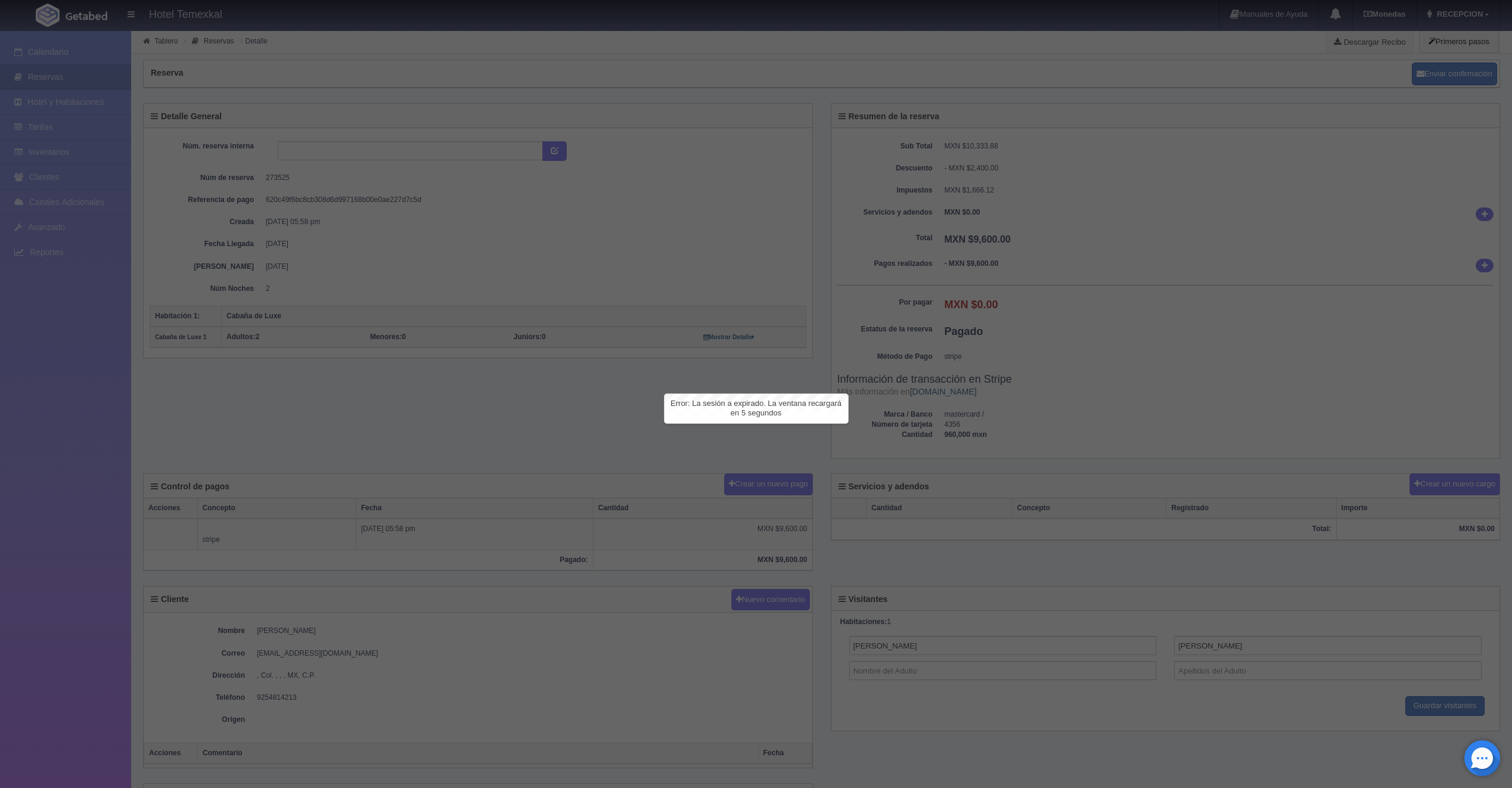
scroll to position [417, 0]
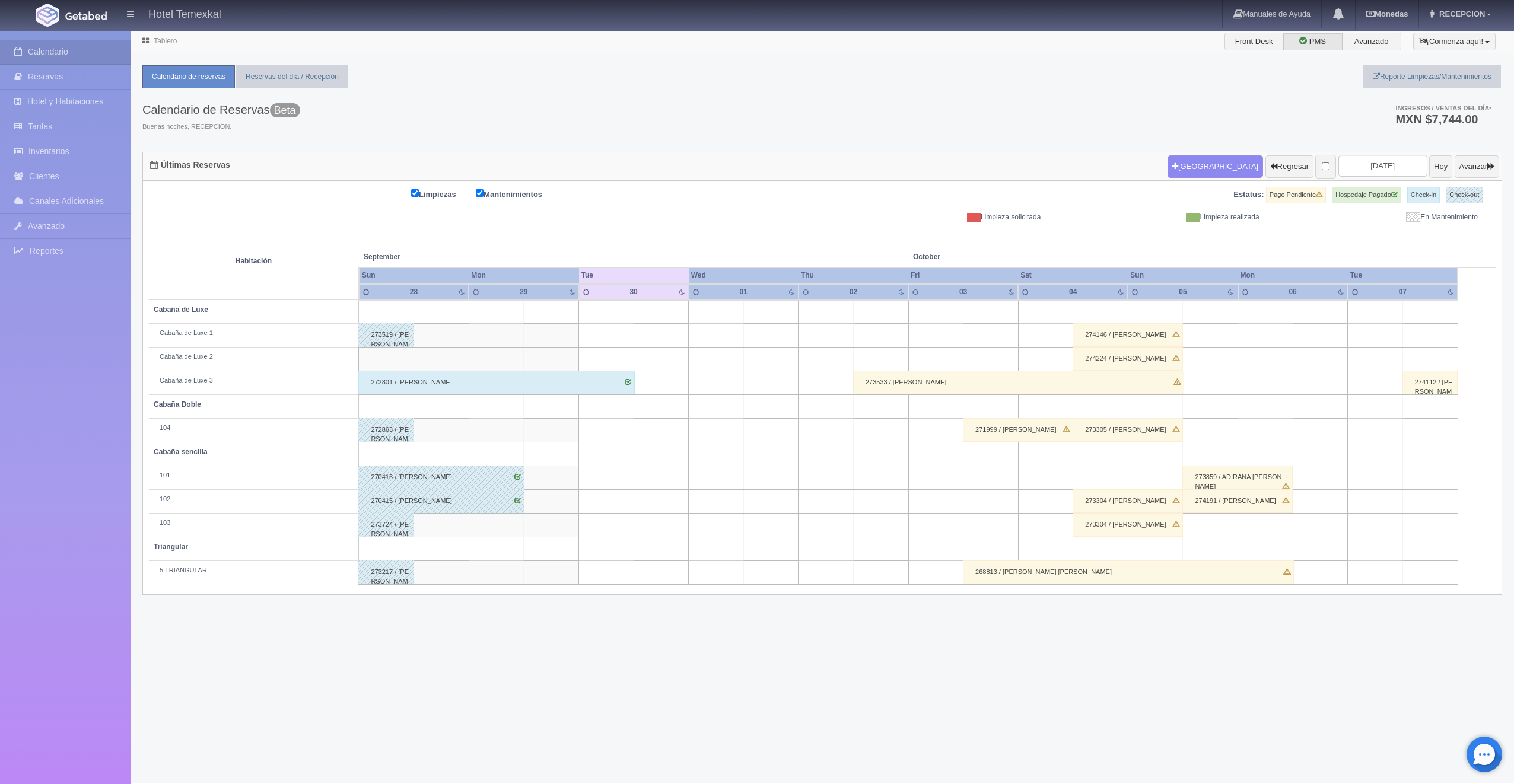
click at [581, 386] on div "272801 / MARCO ARREAGA" at bounding box center [496, 382] width 276 height 23
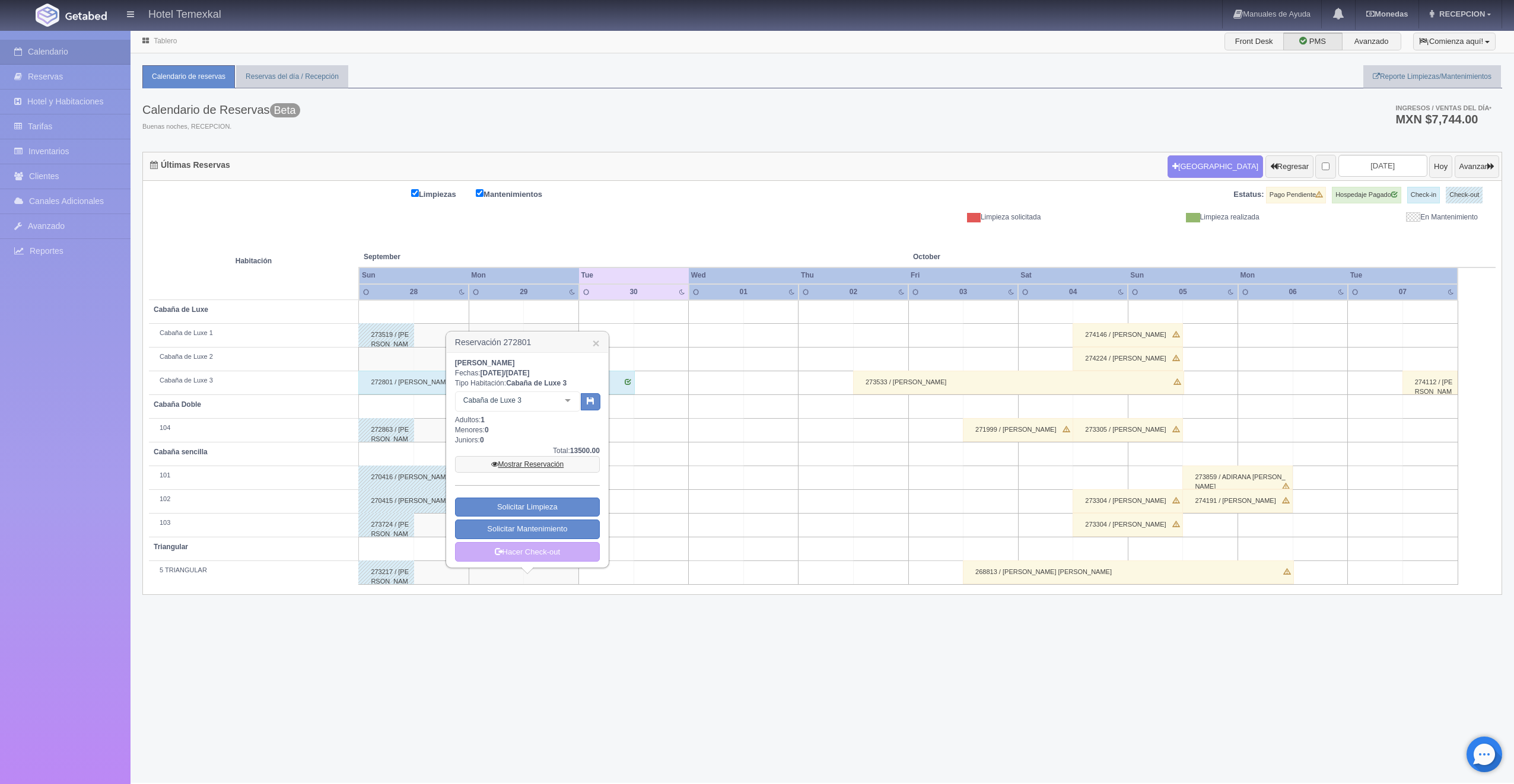
click at [554, 467] on link "Mostrar Reservación" at bounding box center [527, 463] width 145 height 16
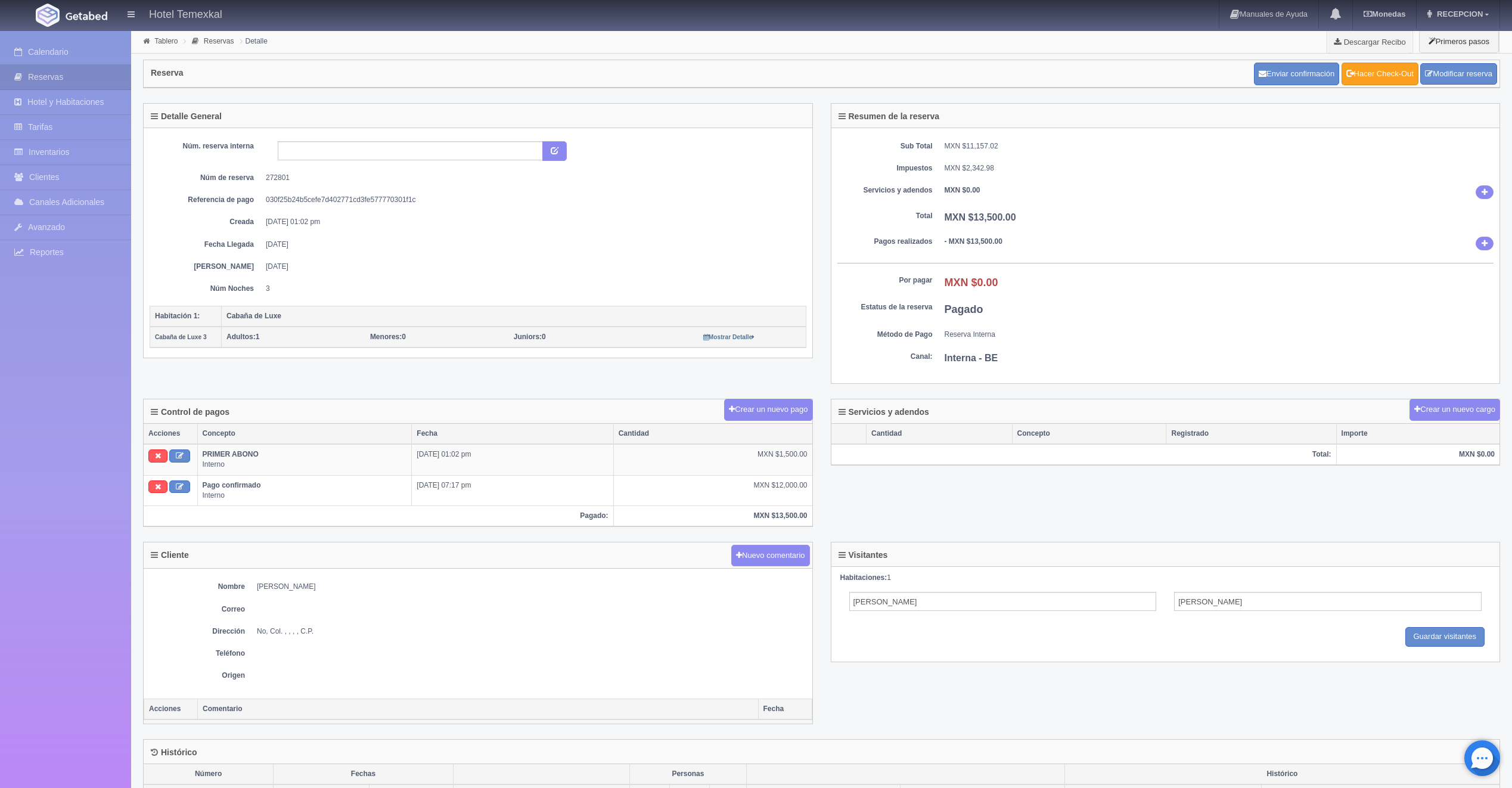
click at [1362, 73] on link "Hacer Check-Out" at bounding box center [1380, 74] width 77 height 23
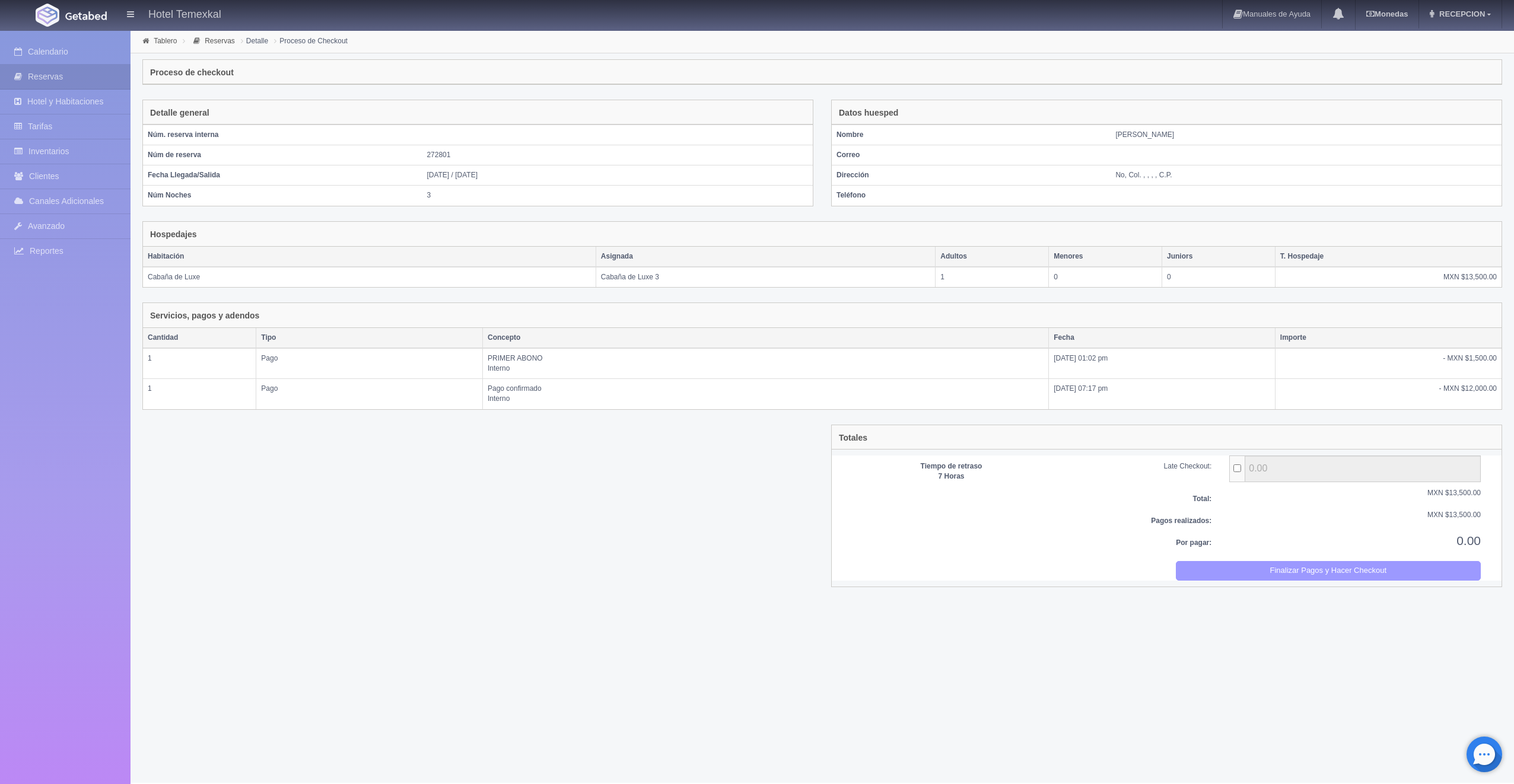
click at [1331, 567] on button "Finalizar Pagos y Hacer Checkout" at bounding box center [1329, 571] width 306 height 20
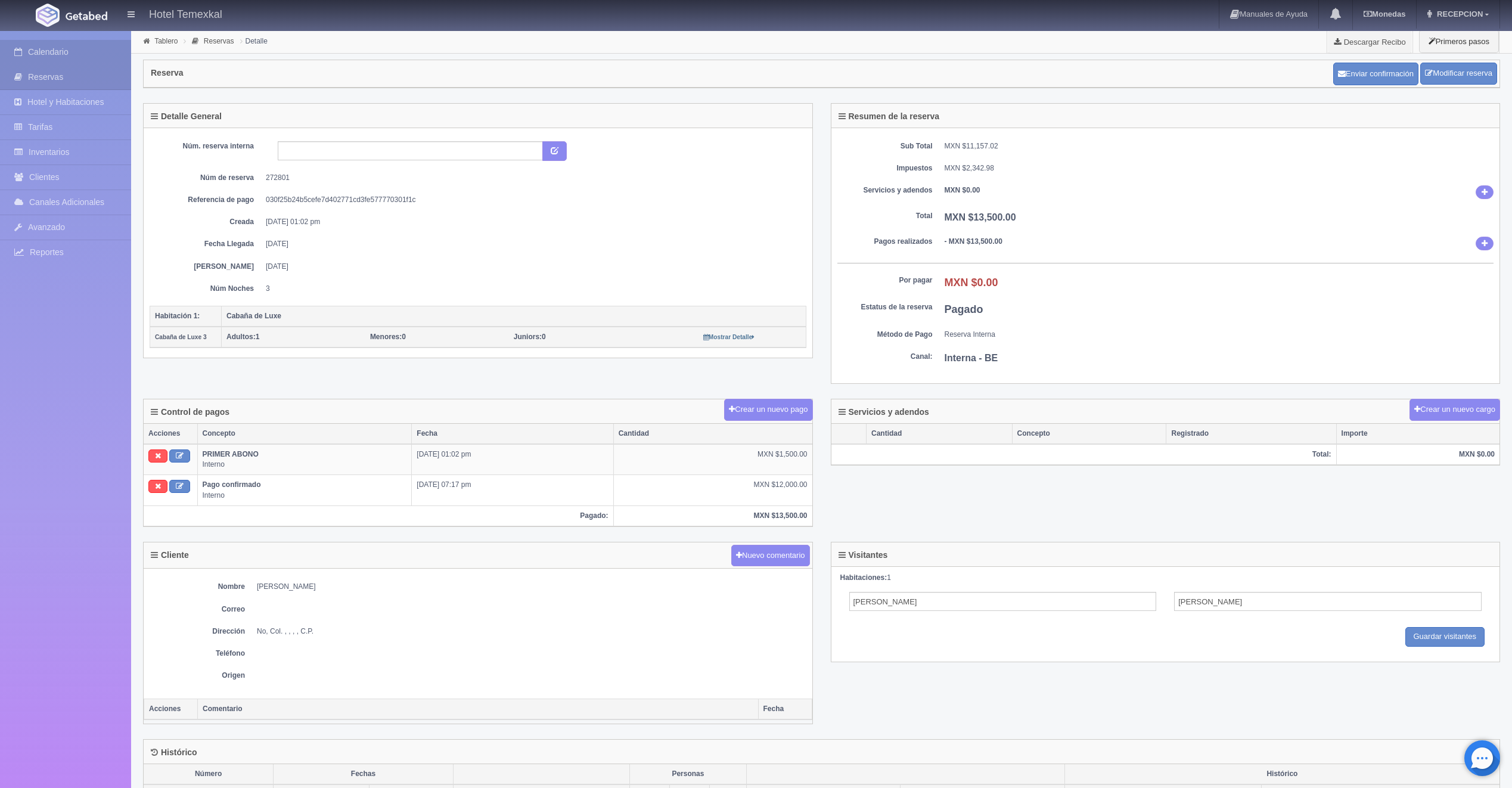
click at [101, 50] on link "Calendario" at bounding box center [65, 52] width 131 height 24
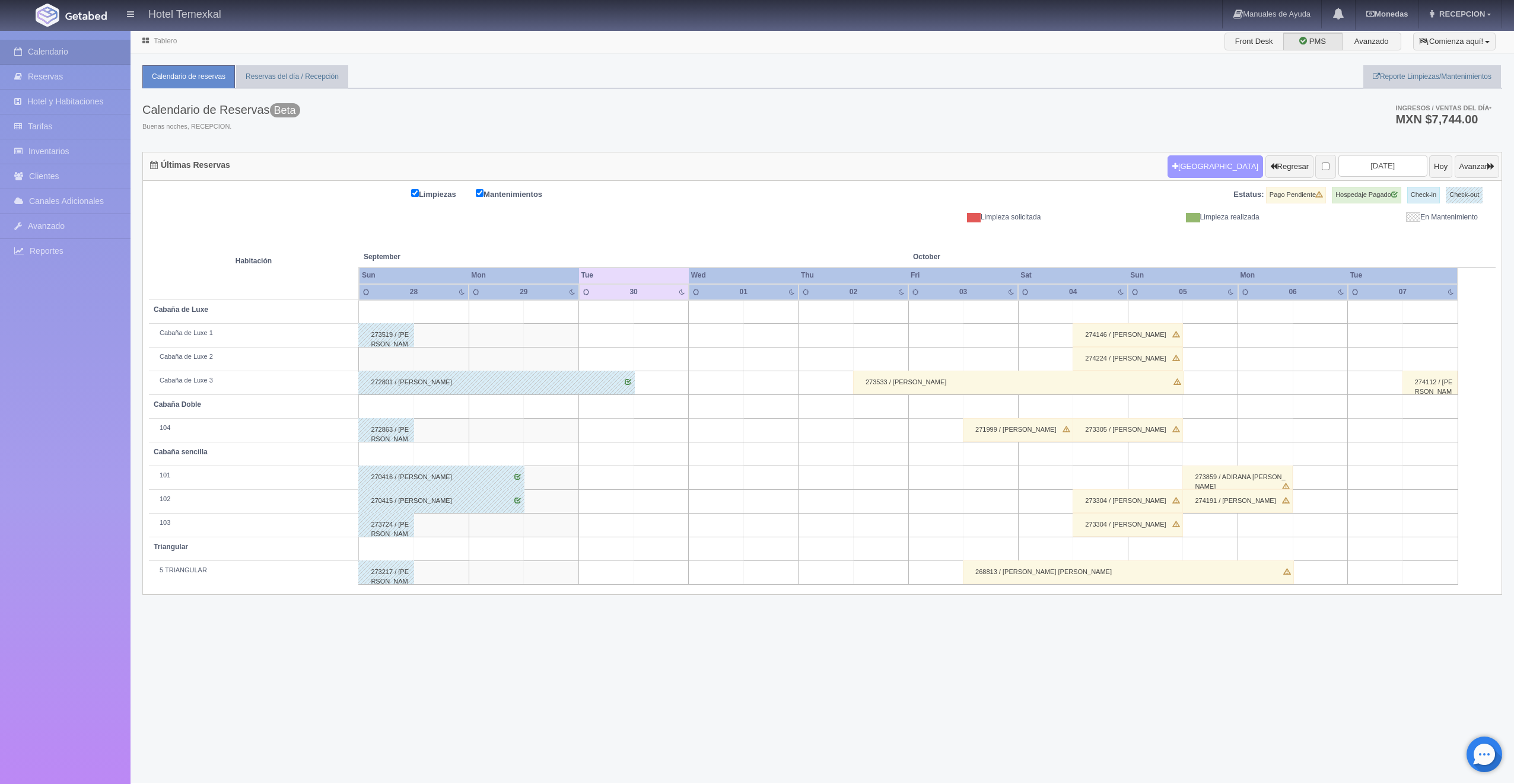
click at [1167, 172] on button "Nueva Reserva" at bounding box center [1215, 166] width 95 height 23
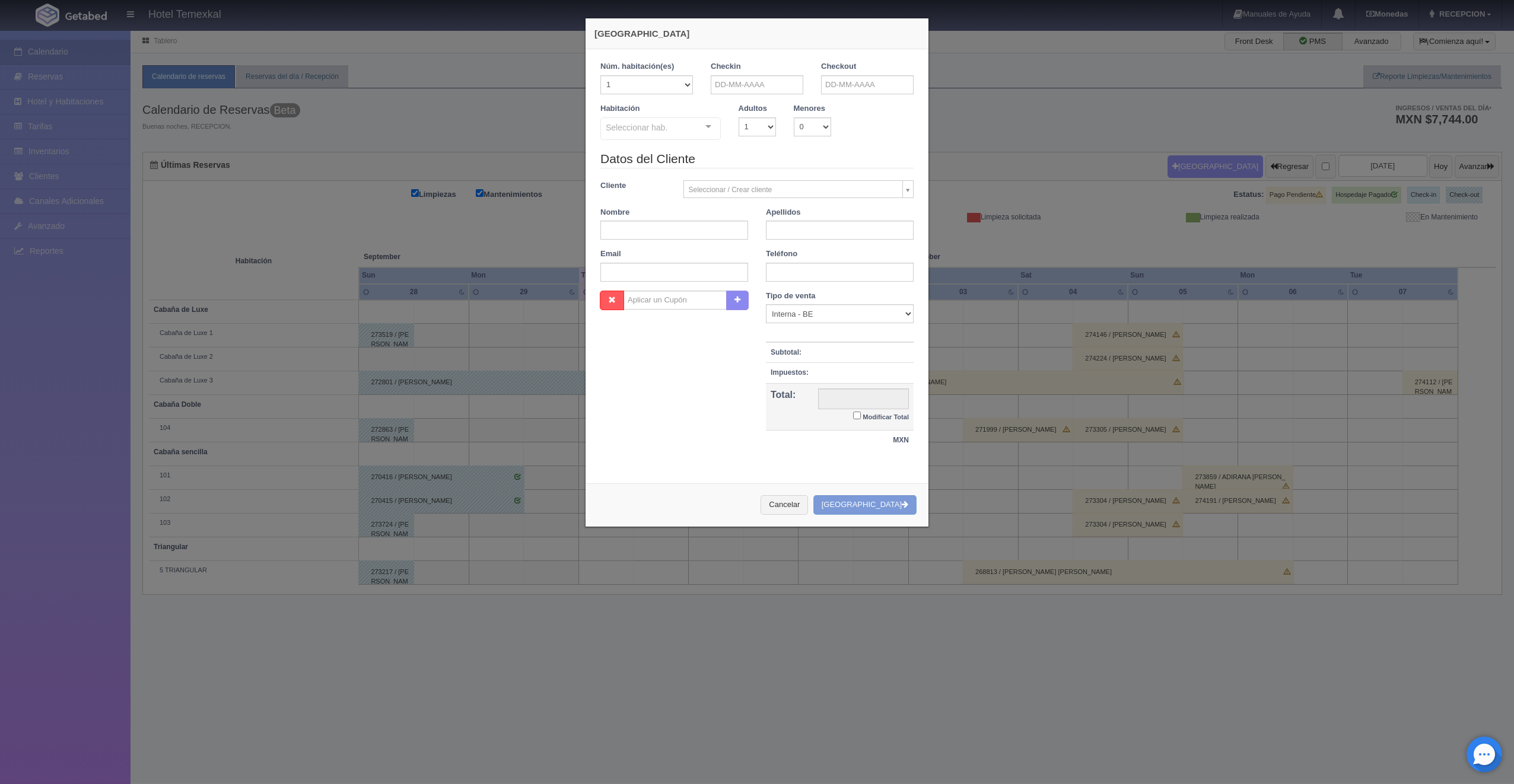
checkbox input "false"
click at [785, 85] on input "text" at bounding box center [757, 85] width 93 height 19
click at [770, 138] on link "1" at bounding box center [767, 140] width 16 height 17
type input "[DATE]"
checkbox input "false"
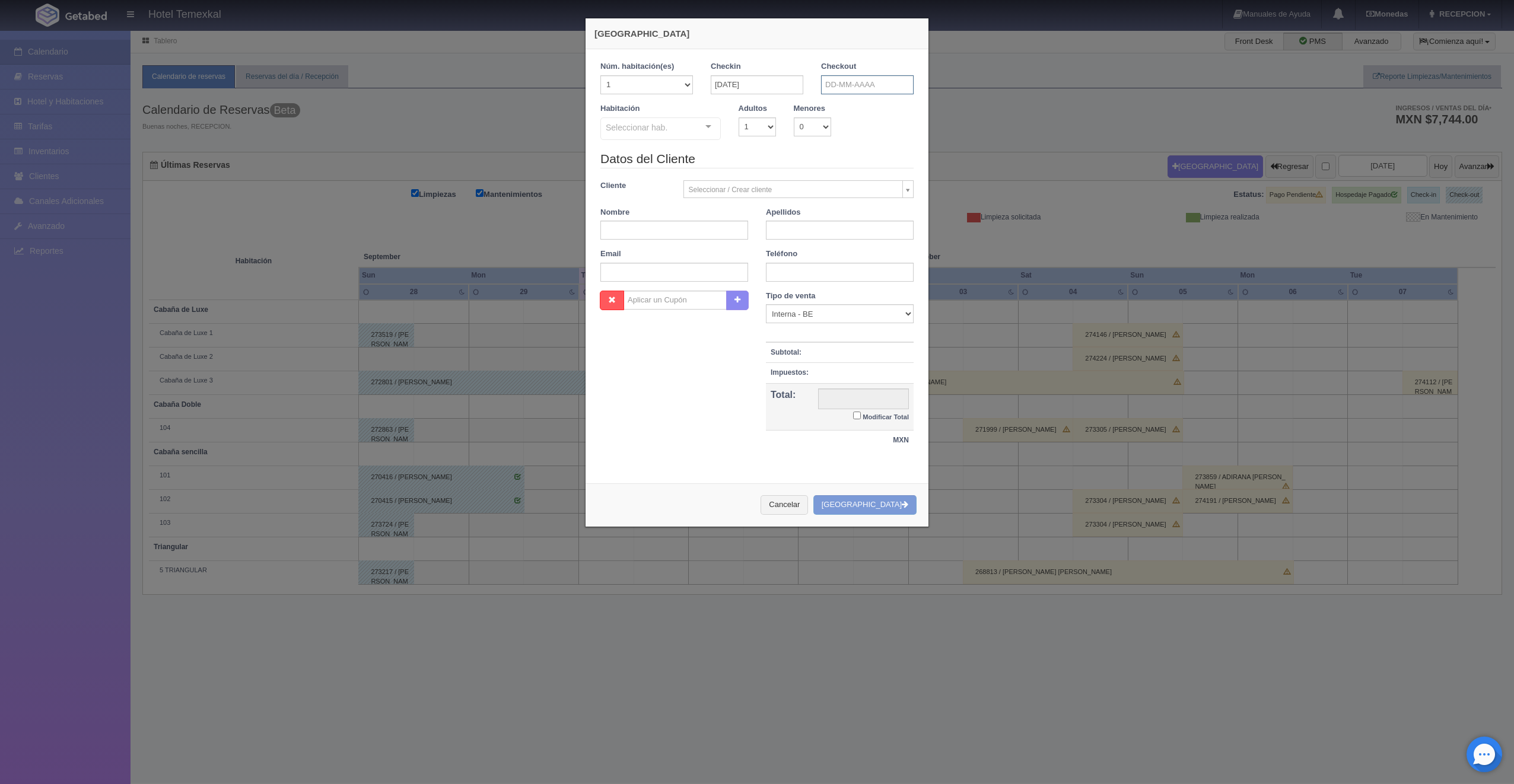
click at [831, 86] on input "text" at bounding box center [867, 85] width 93 height 19
click at [888, 142] on link "2" at bounding box center [894, 140] width 16 height 17
type input "[DATE]"
click at [699, 122] on div "Seleccionar hab. Cabaña sencilla Cabaña sencilla - Sin asignar 101 102 103 Tria…" at bounding box center [660, 129] width 120 height 23
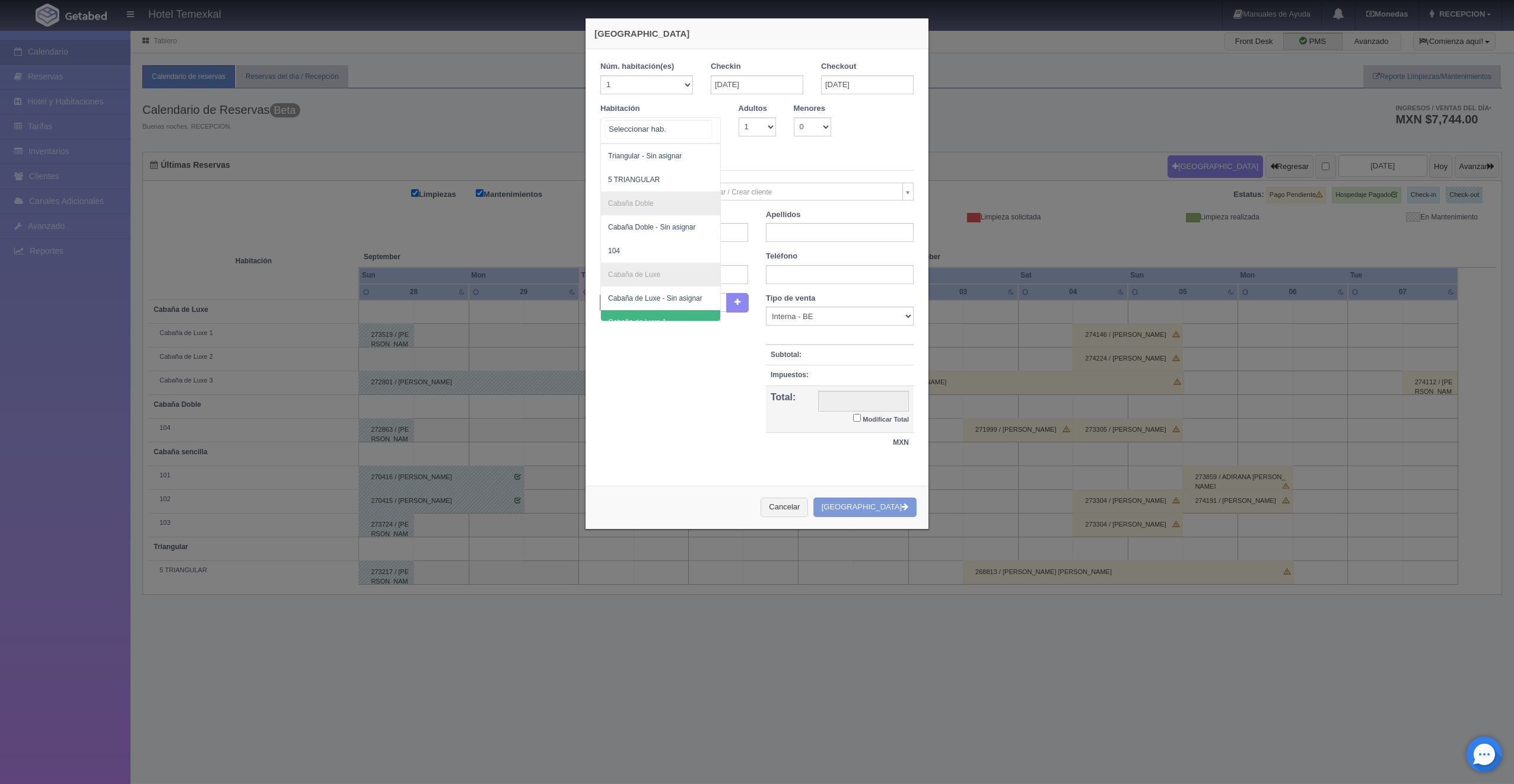
scroll to position [202, 0]
click at [654, 261] on span "Cabaña de Luxe 1" at bounding box center [637, 262] width 58 height 9
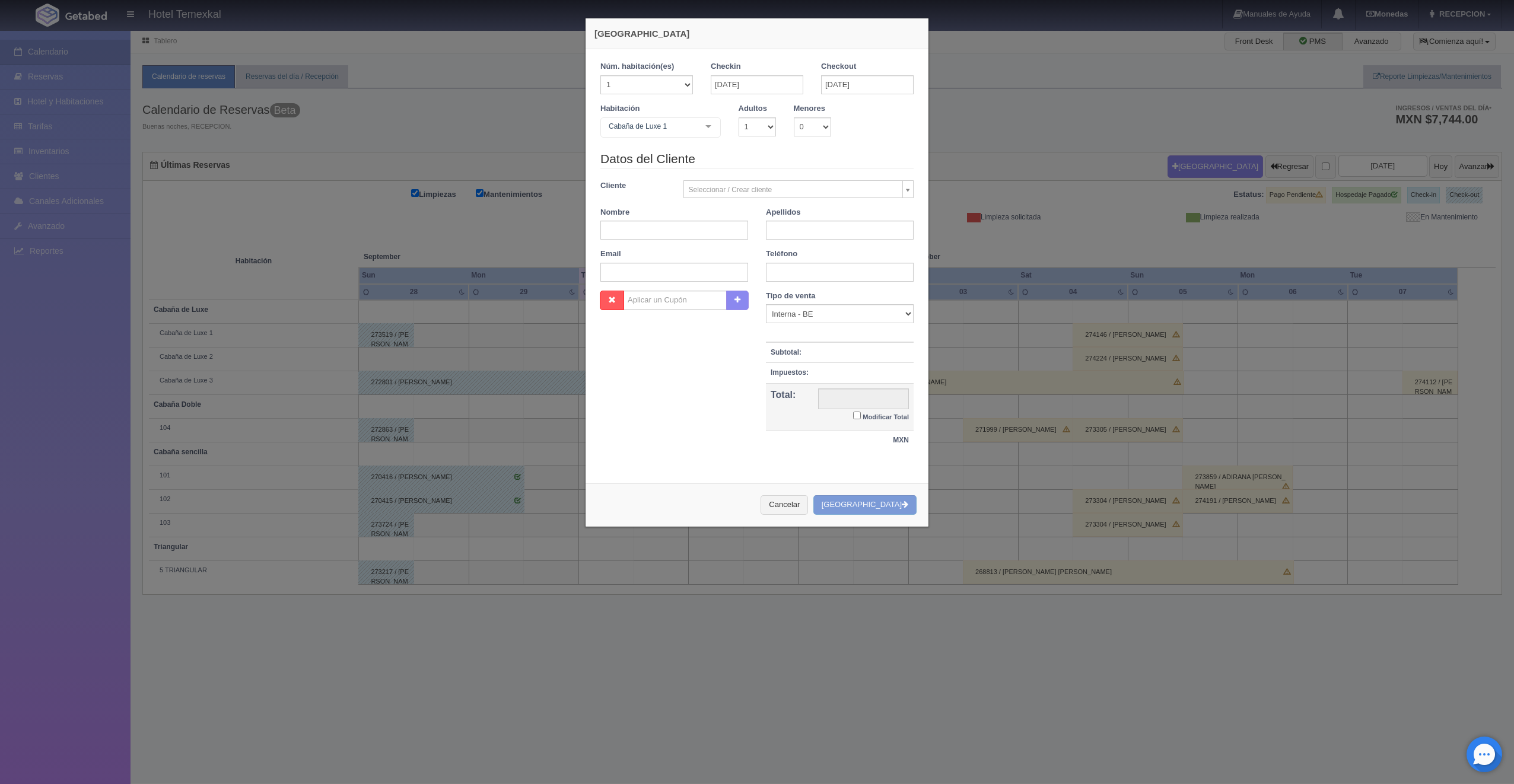
checkbox input "false"
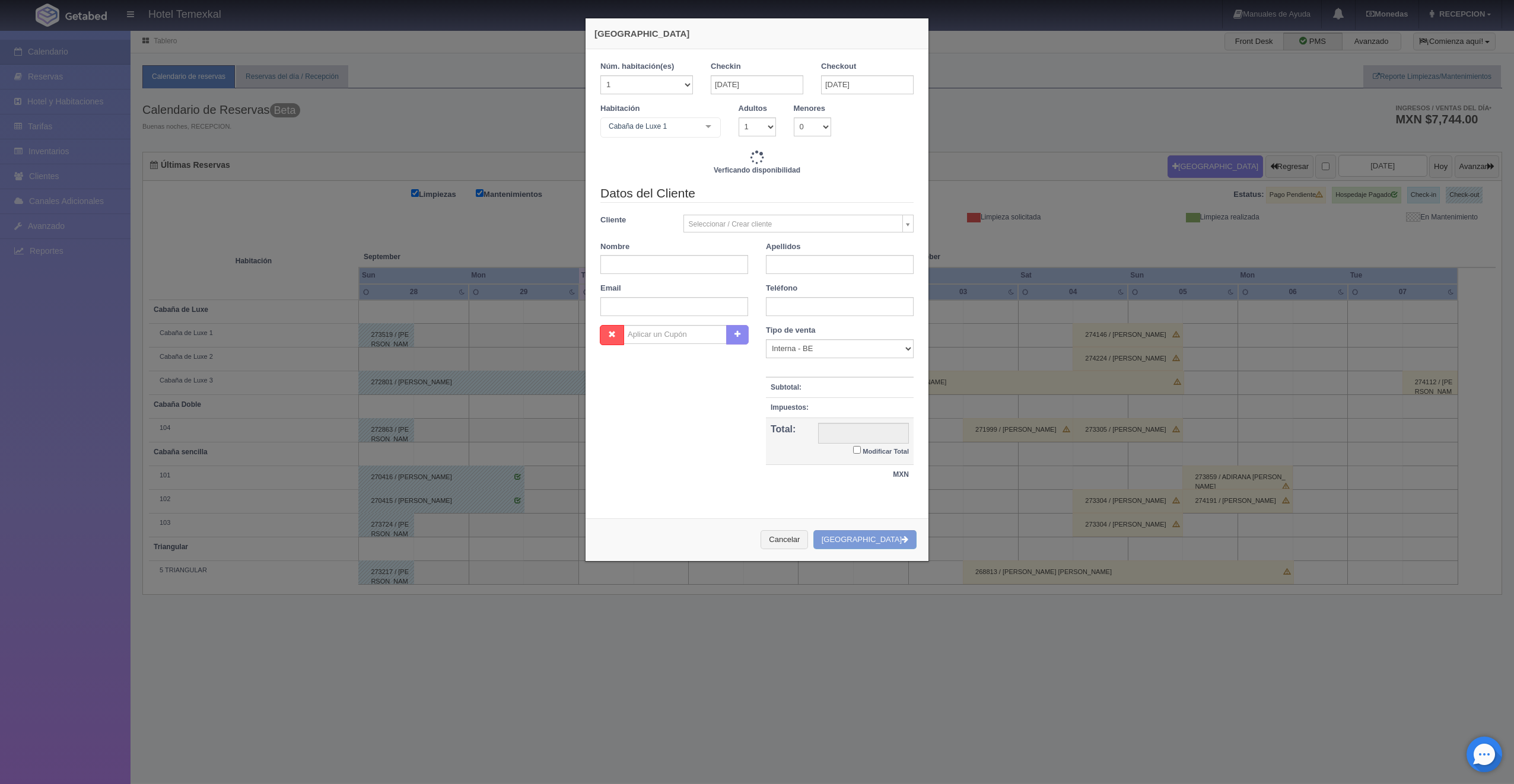
click at [647, 278] on div "Datos del Cliente Cliente Seleccionar / Crear cliente Nuevo Cliente Aaron gil A…" at bounding box center [757, 255] width 331 height 140
click at [646, 274] on div "Datos del Cliente Cliente Seleccionar / Crear cliente Nuevo Cliente Aaron gil A…" at bounding box center [757, 255] width 331 height 140
click at [644, 269] on input "text" at bounding box center [674, 264] width 147 height 19
type input "4800.00"
checkbox input "false"
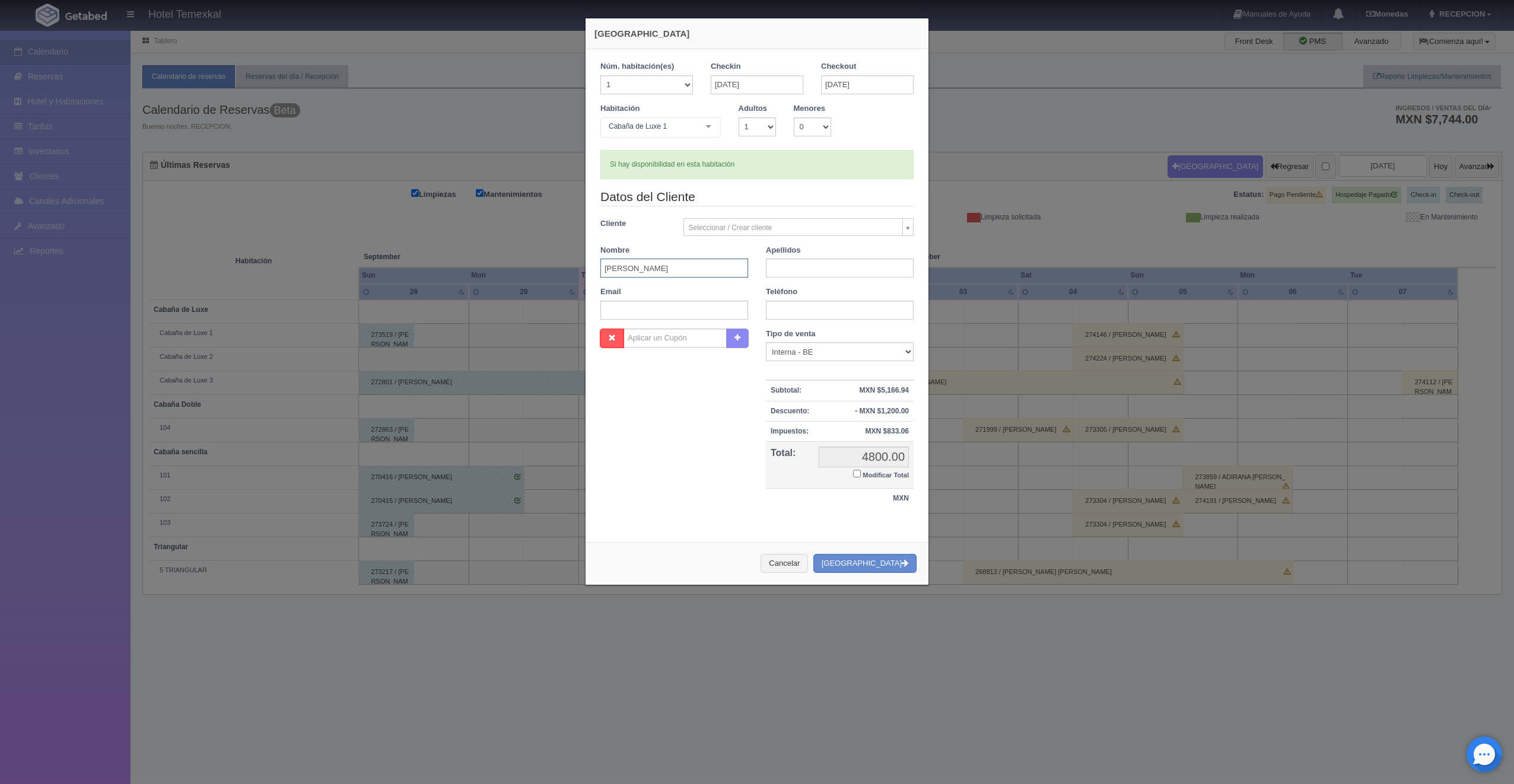
type input "[PERSON_NAME]"
click at [766, 268] on input "text" at bounding box center [840, 268] width 147 height 19
type input "[PERSON_NAME]"
click at [746, 401] on div "Nombre Cupón : Descuentos : Tipo de venta Correo Electronico Interna - BE Llama…" at bounding box center [757, 424] width 331 height 192
click at [868, 563] on button "Crear Reserva" at bounding box center [865, 563] width 103 height 20
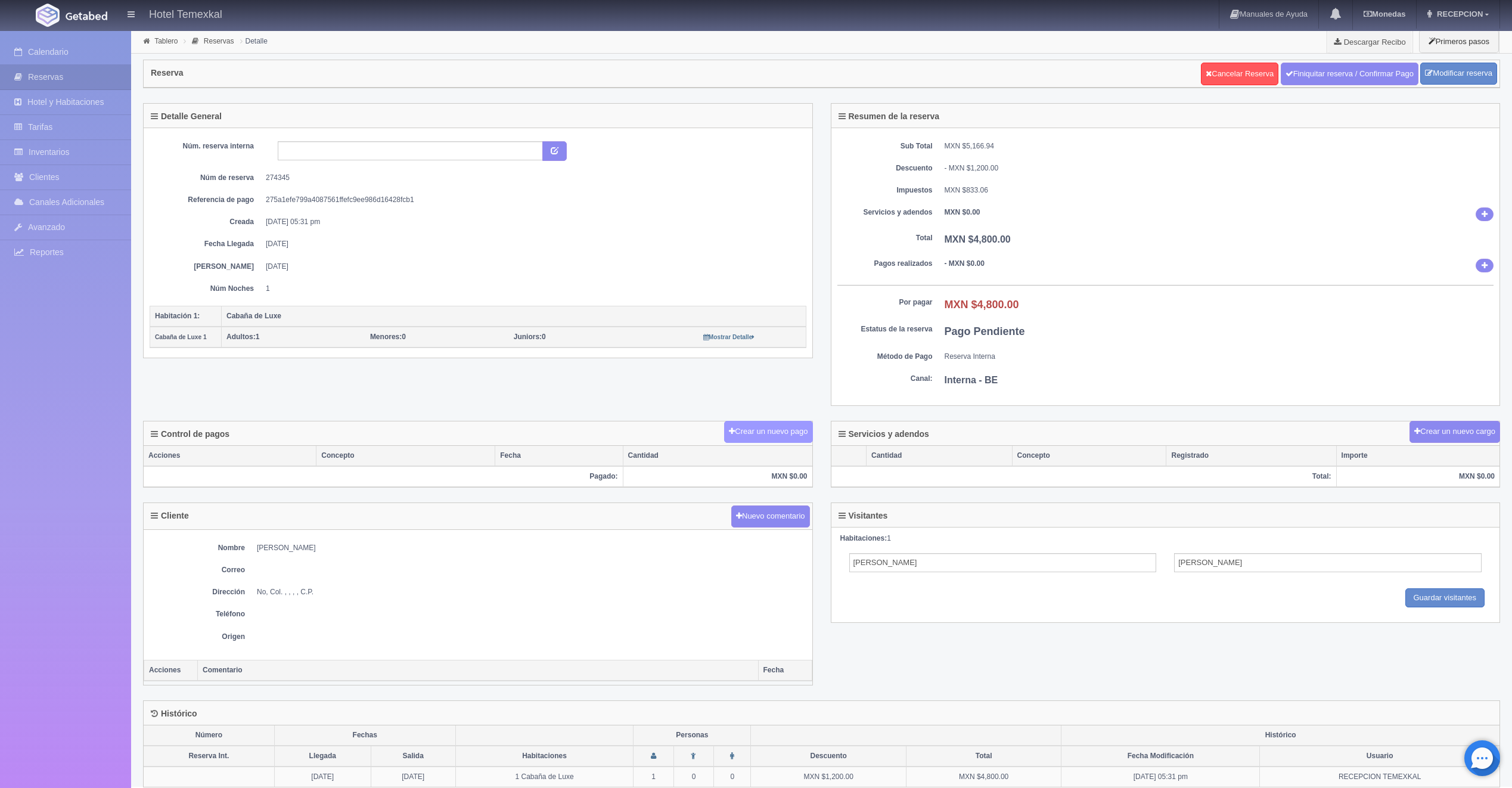
click at [764, 428] on button "Crear un nuevo pago" at bounding box center [768, 431] width 88 height 22
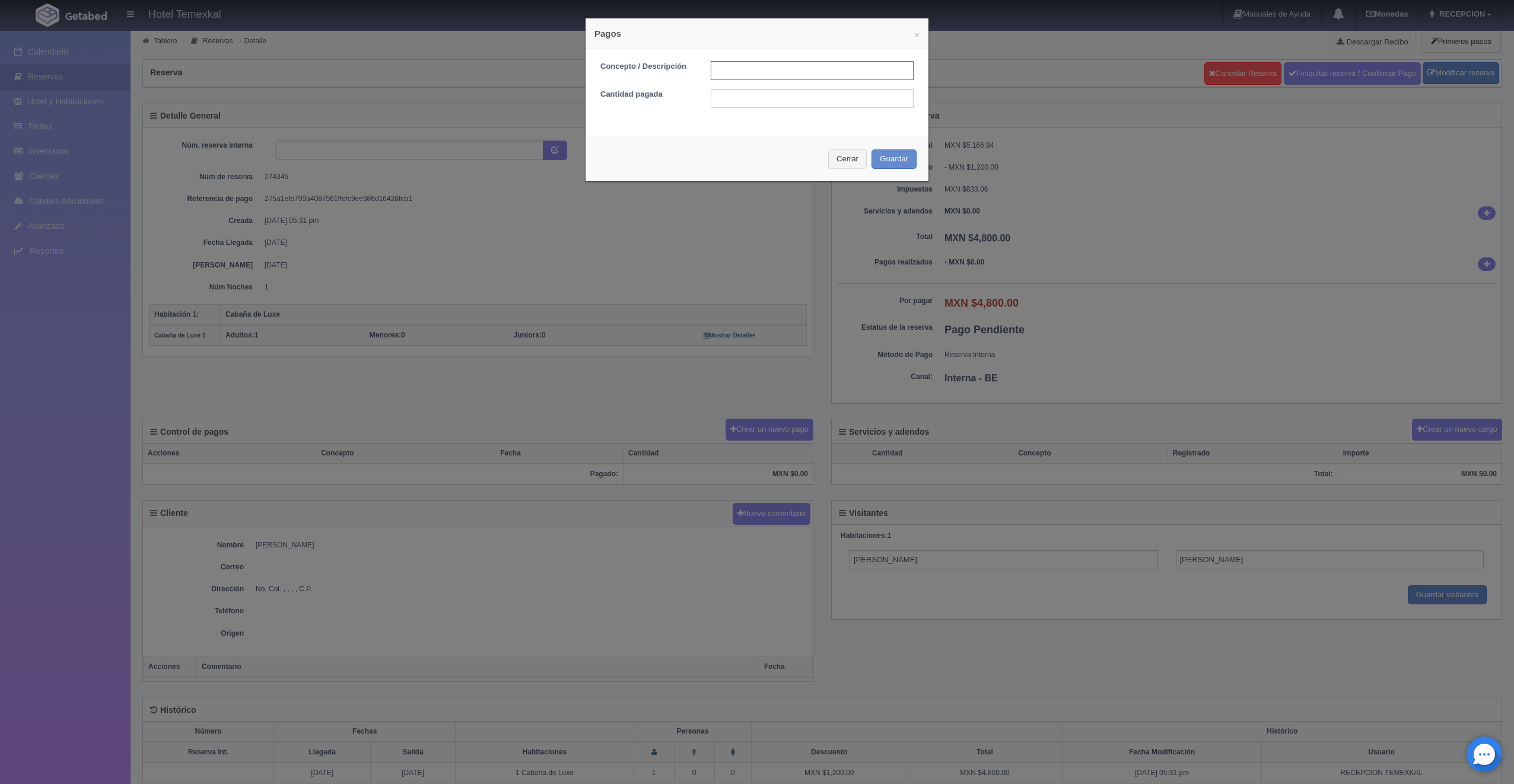
click at [727, 65] on input "text" at bounding box center [812, 71] width 203 height 19
type input "PRIMER ABONO"
click at [736, 100] on input "2500" at bounding box center [812, 99] width 203 height 19
type input "2400"
click at [895, 166] on button "Guardar" at bounding box center [894, 159] width 45 height 20
